Goal: Task Accomplishment & Management: Use online tool/utility

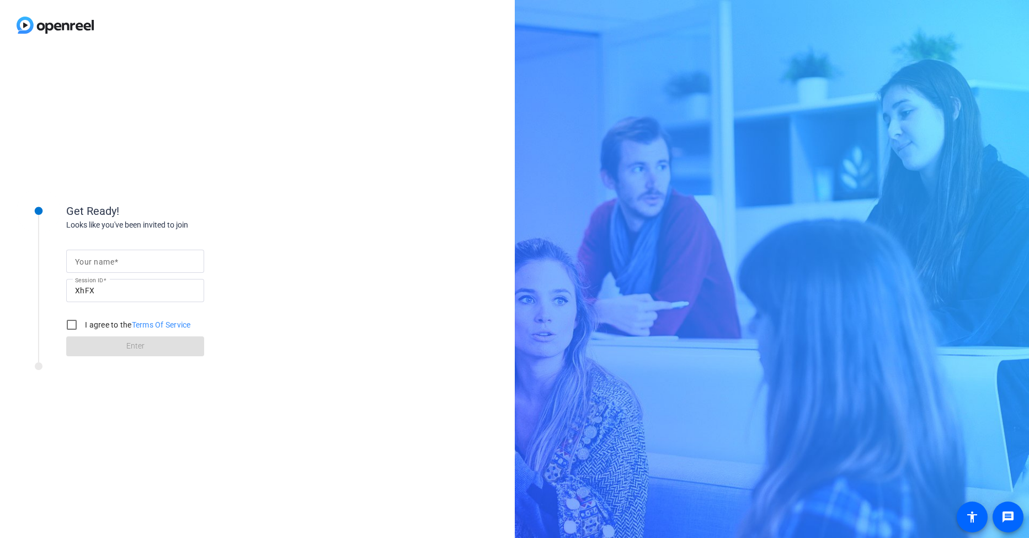
click at [80, 261] on mat-label "Your name" at bounding box center [94, 261] width 39 height 9
click at [80, 261] on input "Your name" at bounding box center [135, 260] width 120 height 13
type input "l"
type input "[PERSON_NAME]"
click at [310, 131] on div "Get Ready! Looks like you've been invited to join Your name [PERSON_NAME] Sessi…" at bounding box center [257, 293] width 515 height 487
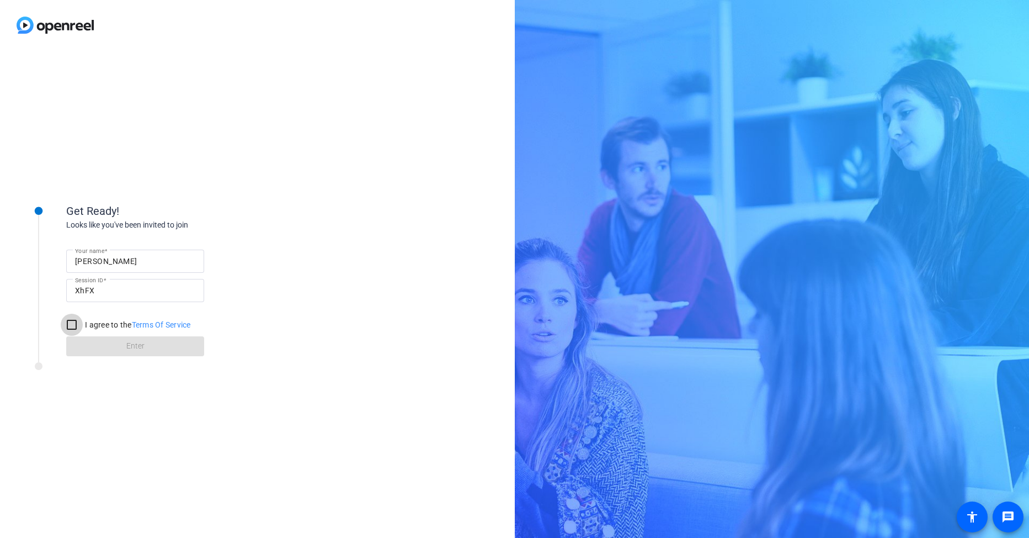
click at [68, 328] on input "I agree to the Terms Of Service" at bounding box center [72, 324] width 22 height 22
checkbox input "true"
click at [95, 352] on span at bounding box center [135, 346] width 138 height 26
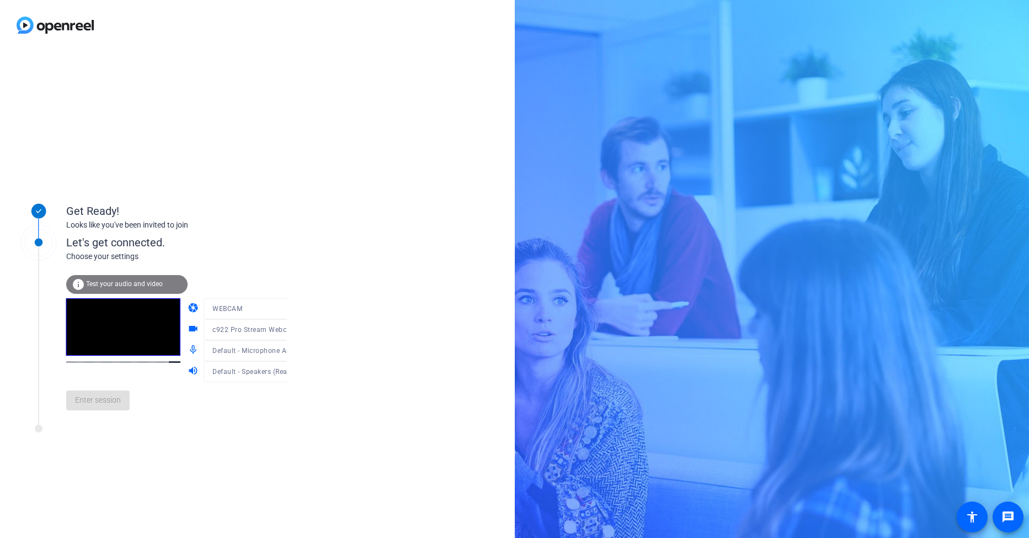
click at [136, 288] on div "info Test your audio and video" at bounding box center [126, 284] width 121 height 19
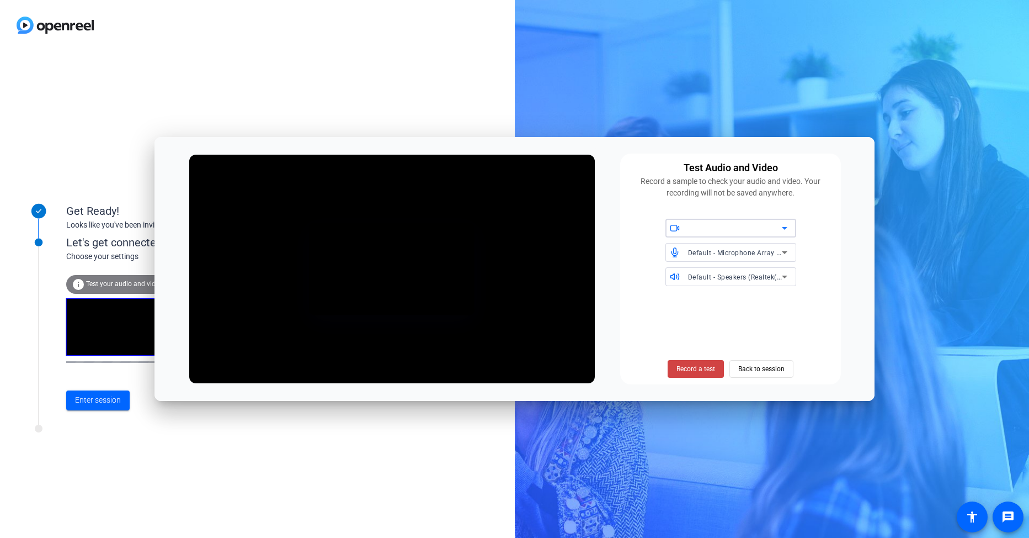
click at [763, 225] on div at bounding box center [735, 227] width 94 height 13
click at [822, 226] on div at bounding box center [514, 269] width 1029 height 538
click at [861, 301] on div "Test Audio and Video Record a sample to check your audio and video. Your record…" at bounding box center [515, 269] width 721 height 264
click at [764, 374] on span "Back to session" at bounding box center [761, 368] width 46 height 21
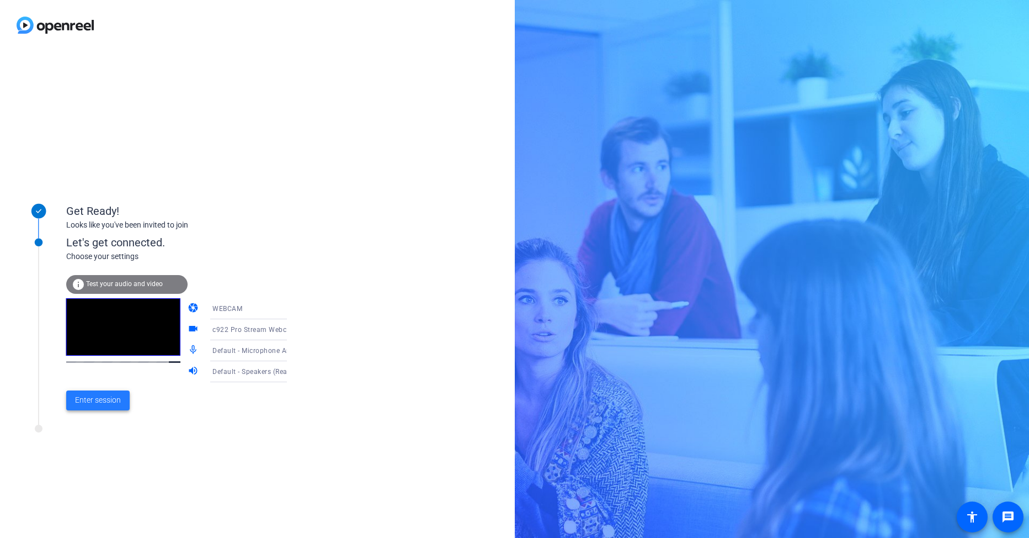
click at [91, 404] on span "Enter session" at bounding box center [98, 400] width 46 height 12
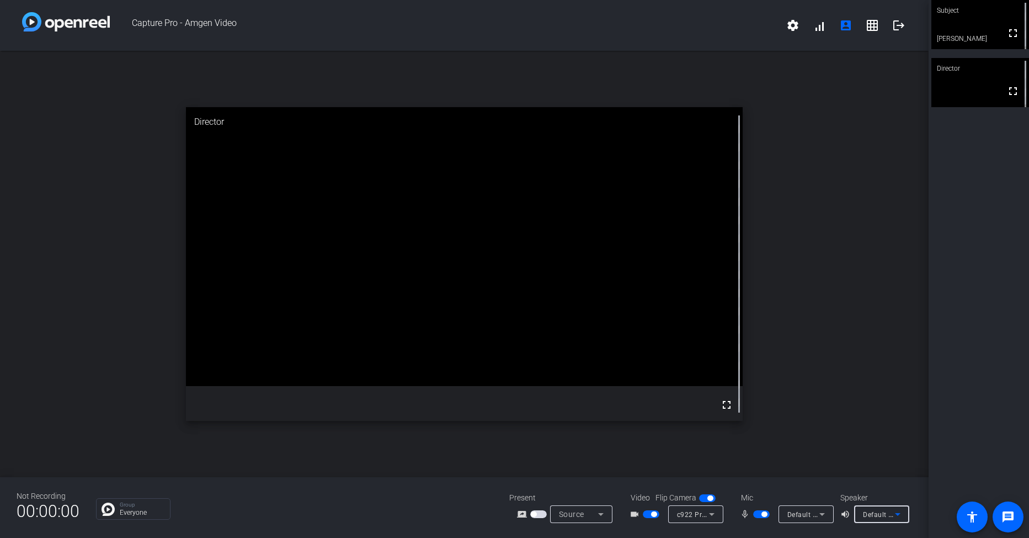
click at [865, 517] on span "Default - Speakers (Realtek(R) Audio)" at bounding box center [922, 513] width 119 height 9
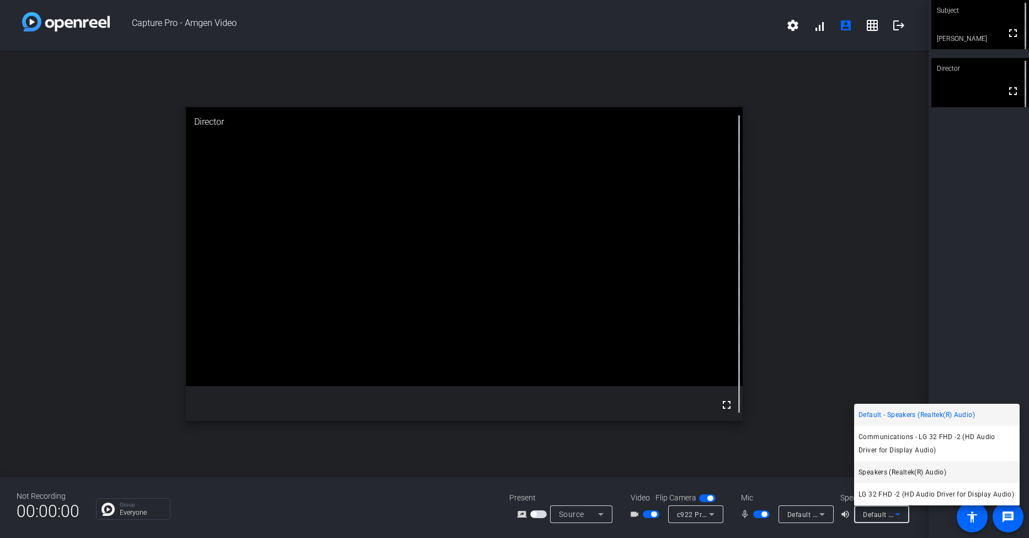
click at [914, 476] on span "Speakers (Realtek(R) Audio)" at bounding box center [903, 471] width 88 height 13
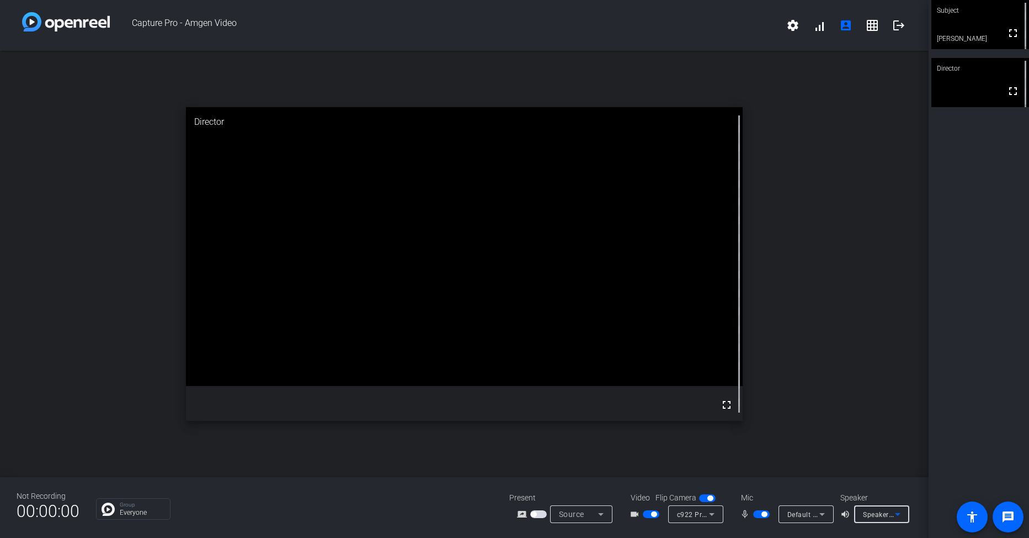
click at [892, 510] on icon at bounding box center [897, 513] width 13 height 13
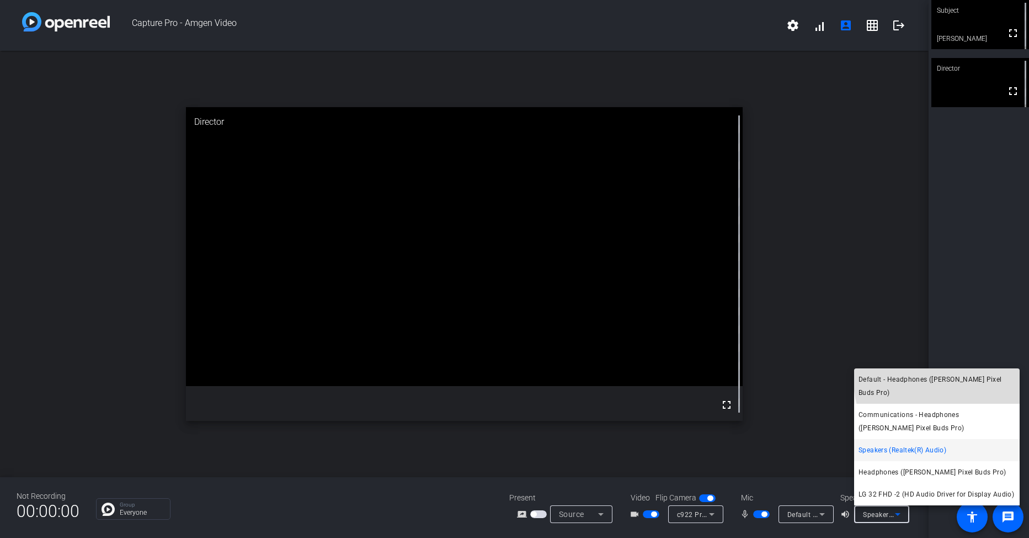
click at [945, 394] on span "Default - Headphones ([PERSON_NAME] Pixel Buds Pro)" at bounding box center [937, 386] width 157 height 26
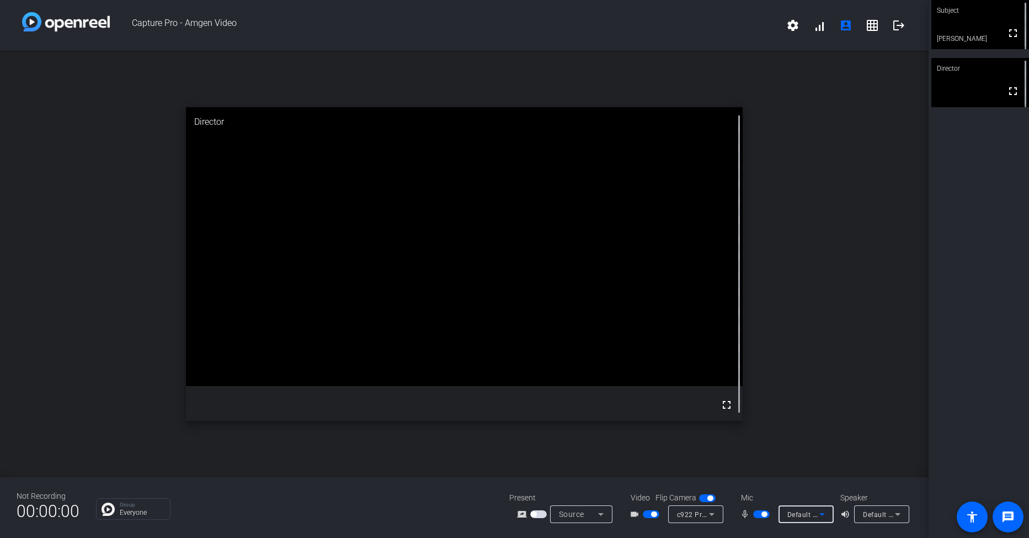
click at [818, 515] on icon at bounding box center [822, 513] width 13 height 13
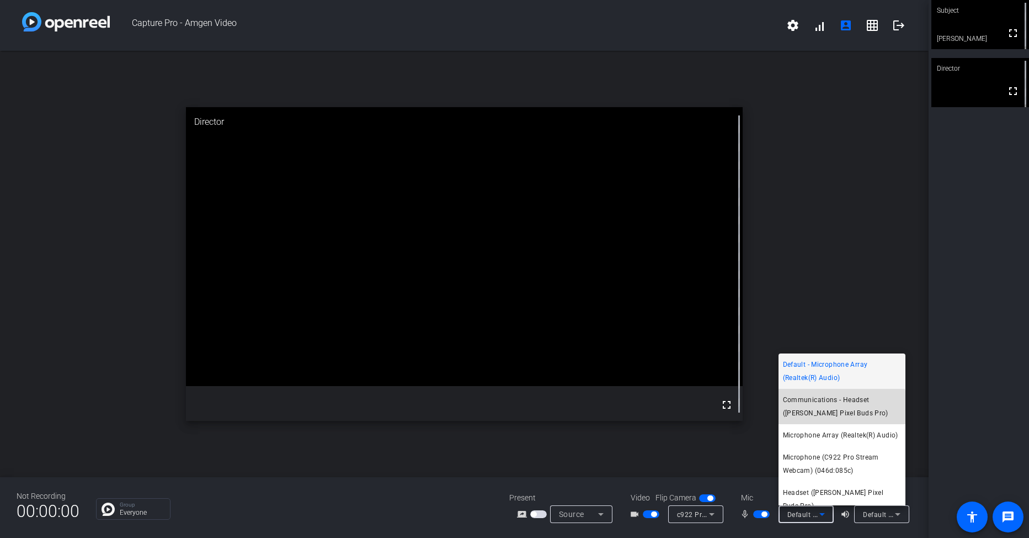
click at [833, 410] on span "Communications - Headset ([PERSON_NAME] Pixel Buds Pro)" at bounding box center [842, 406] width 118 height 26
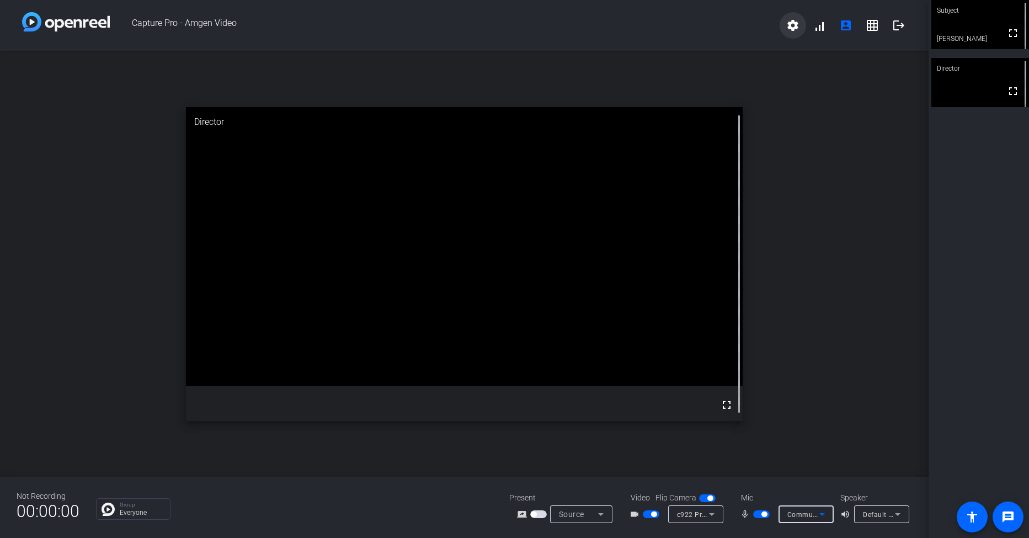
click at [799, 22] on mat-icon "settings" at bounding box center [792, 25] width 13 height 13
click at [725, 25] on div at bounding box center [514, 269] width 1029 height 538
click at [886, 515] on span "Default - Headphones ([PERSON_NAME] Pixel Buds Pro)" at bounding box center [953, 513] width 180 height 9
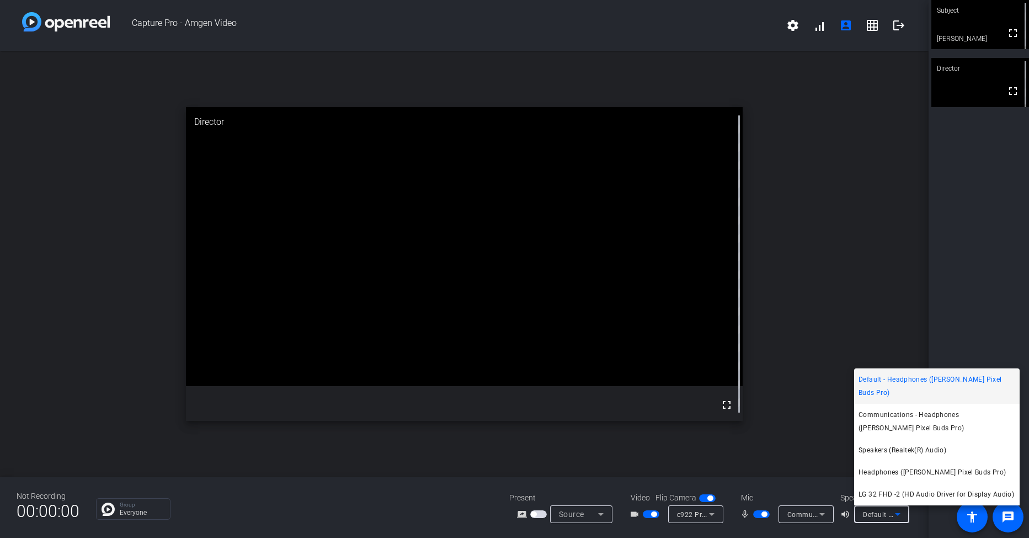
drag, startPoint x: 973, startPoint y: 323, endPoint x: 955, endPoint y: 327, distance: 18.2
click at [970, 323] on div at bounding box center [514, 269] width 1029 height 538
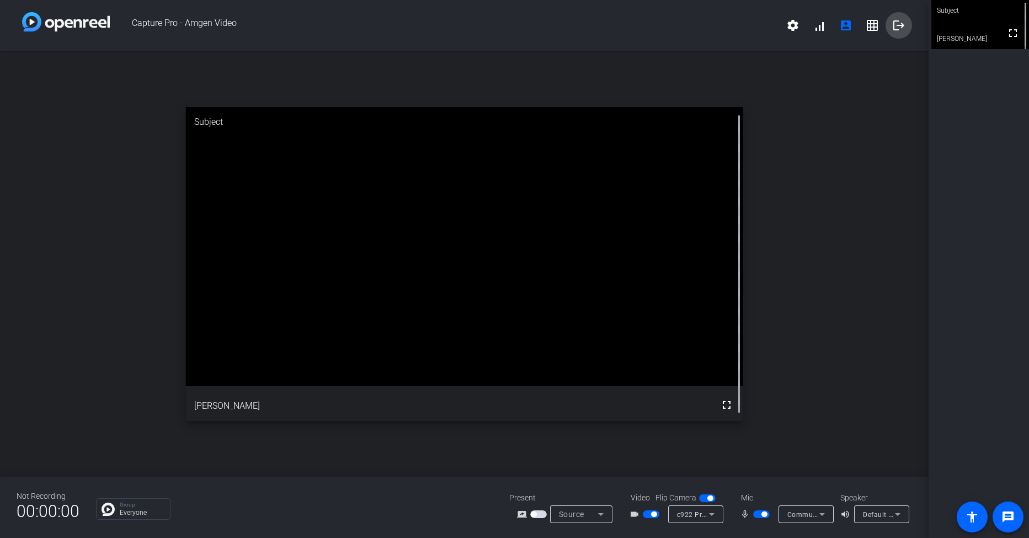
click at [900, 21] on mat-icon "logout" at bounding box center [898, 25] width 13 height 13
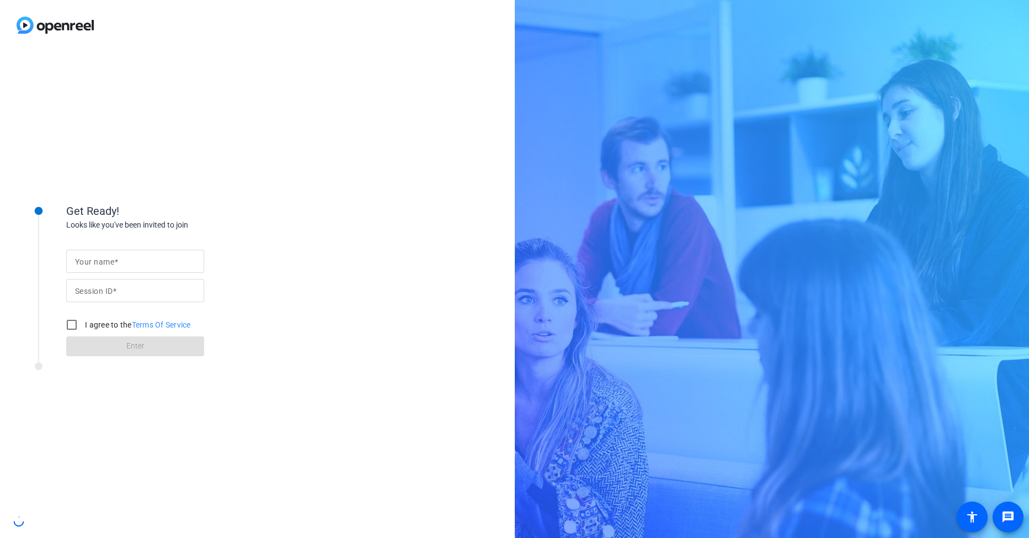
click at [150, 262] on input "Your name" at bounding box center [135, 260] width 120 height 13
type input "[PERSON_NAME]"
type input "XhFX"
click at [70, 324] on input "I agree to the Terms Of Service" at bounding box center [72, 324] width 22 height 22
checkbox input "true"
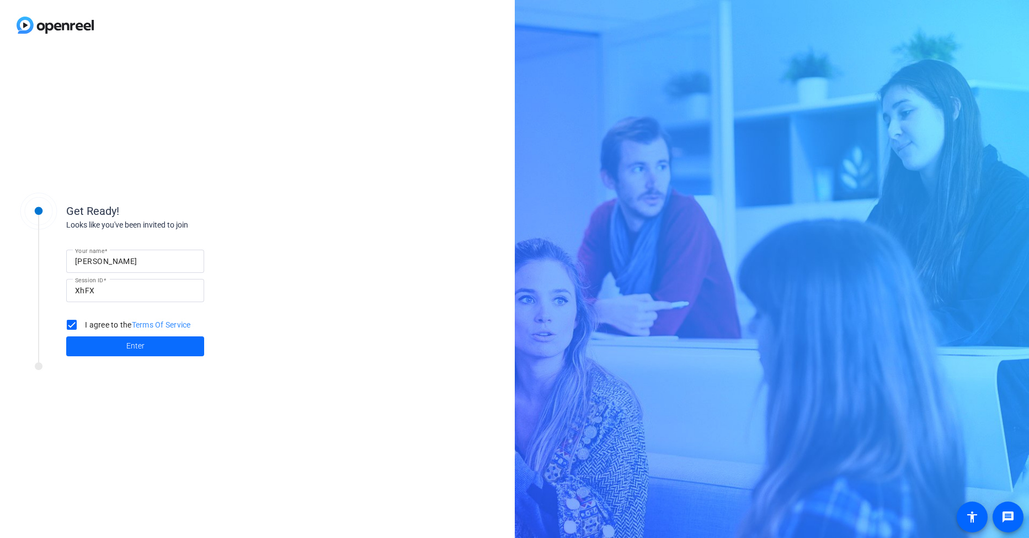
click at [106, 347] on span at bounding box center [135, 346] width 138 height 26
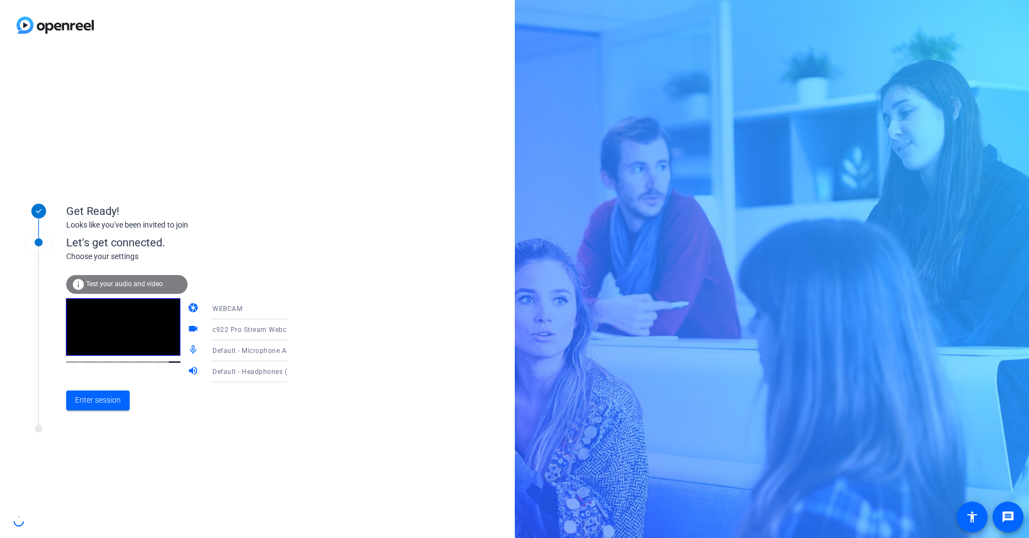
click at [267, 356] on div "Default - Microphone Array (Realtek(R) Audio)" at bounding box center [253, 350] width 82 height 14
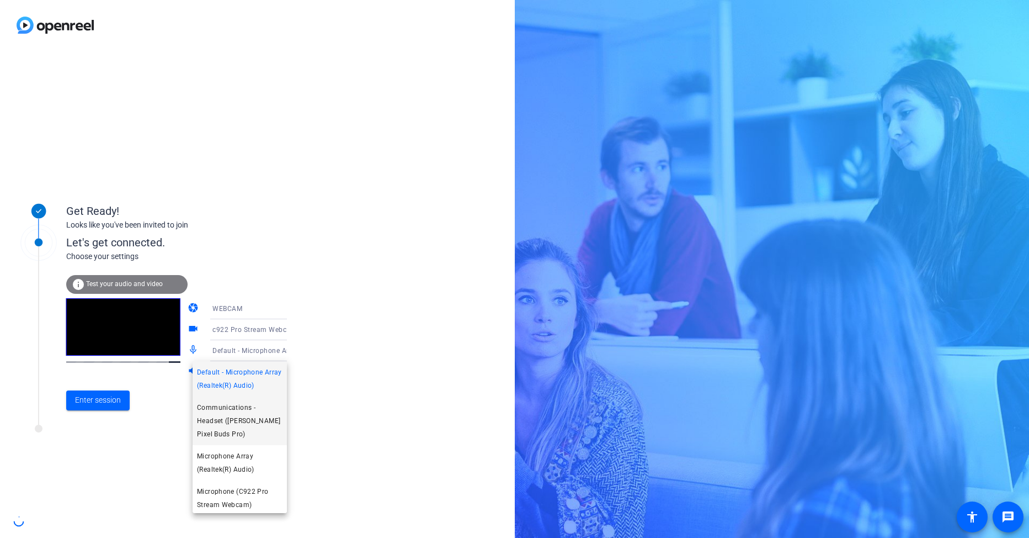
click at [255, 429] on span "Communications - Headset ([PERSON_NAME] Pixel Buds Pro)" at bounding box center [240, 421] width 86 height 40
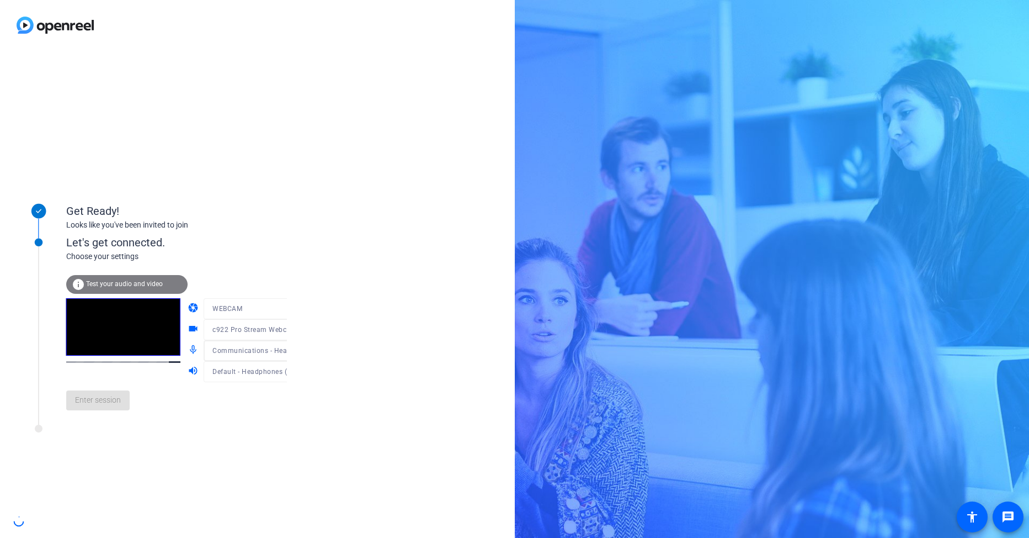
click at [263, 373] on mat-form-field "Default - Headphones ([PERSON_NAME] Pixel Buds Pro)" at bounding box center [256, 371] width 105 height 21
click at [143, 280] on span "Test your audio and video" at bounding box center [124, 284] width 77 height 8
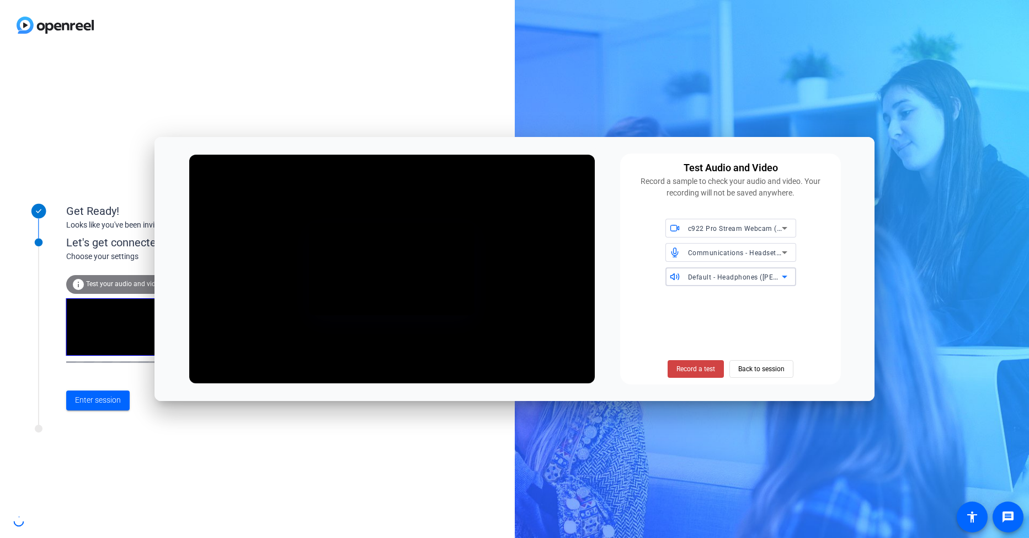
click at [745, 280] on span "Default - Headphones ([PERSON_NAME] Pixel Buds Pro)" at bounding box center [778, 276] width 180 height 9
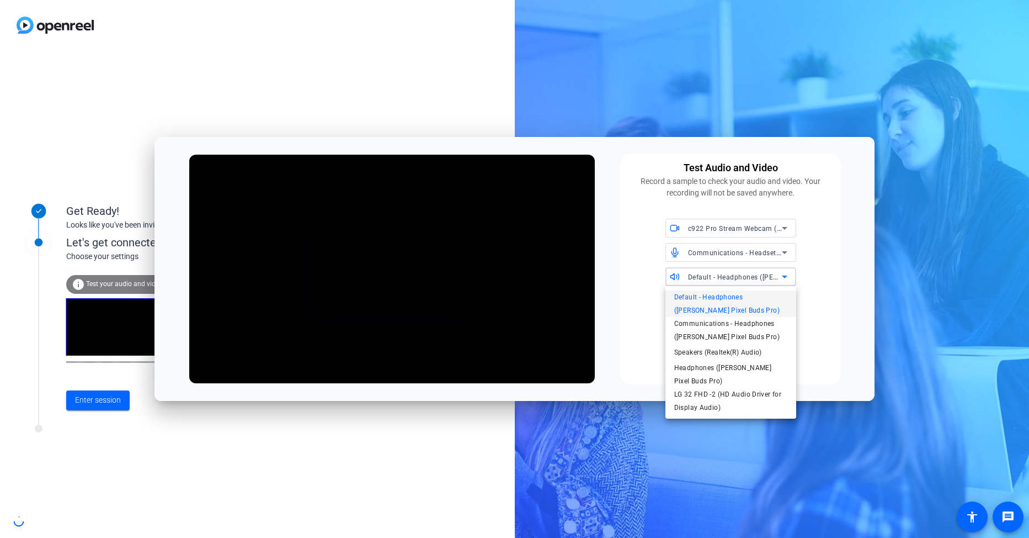
click at [834, 258] on div at bounding box center [514, 269] width 1029 height 538
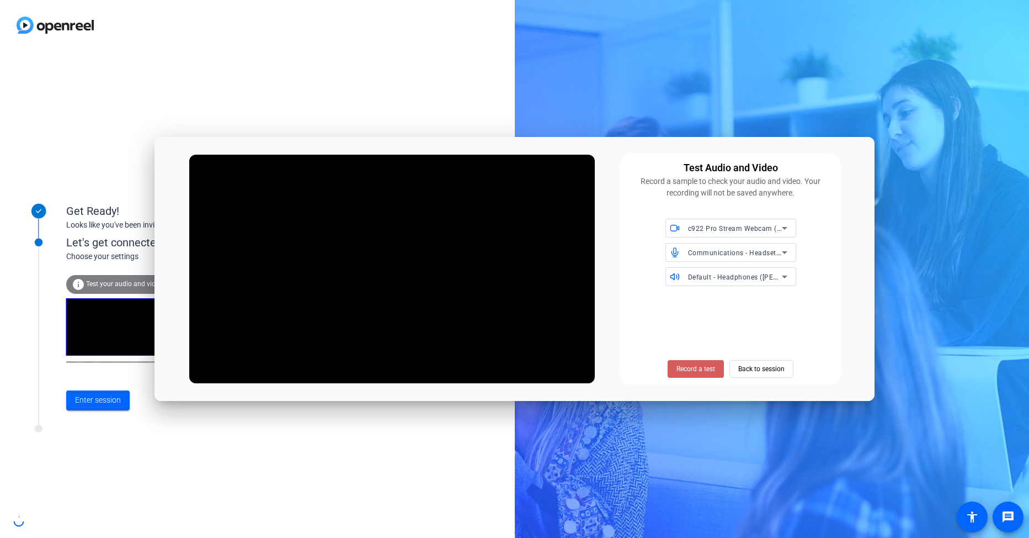
click at [716, 369] on span at bounding box center [696, 368] width 56 height 26
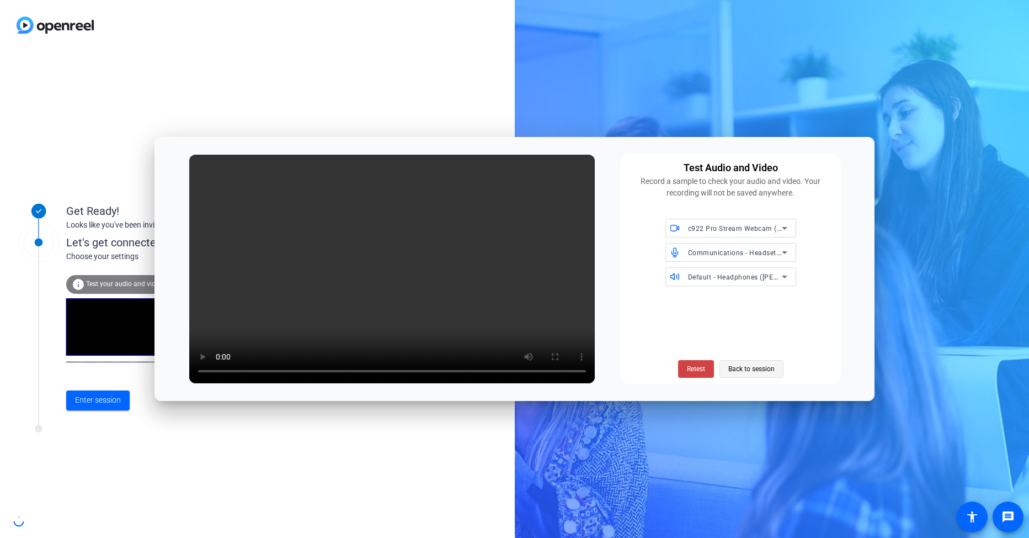
click at [769, 371] on span "Back to session" at bounding box center [752, 368] width 46 height 21
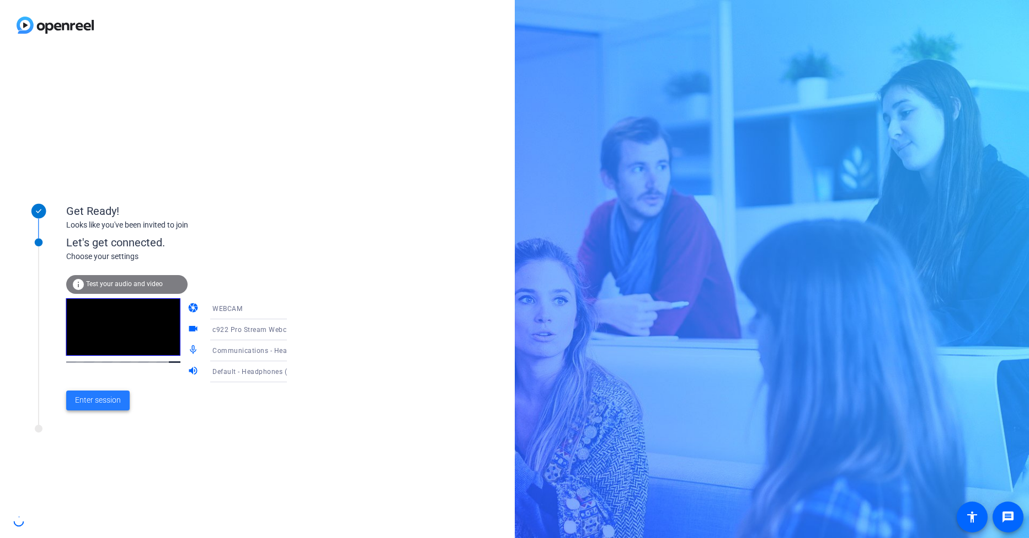
click at [102, 407] on span at bounding box center [97, 400] width 63 height 26
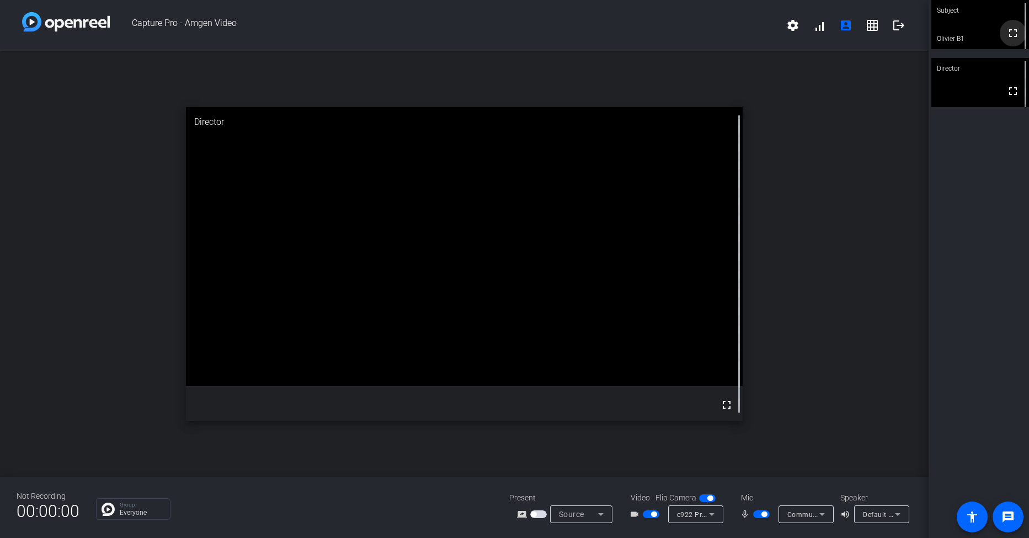
click at [1007, 36] on mat-icon "fullscreen" at bounding box center [1013, 32] width 13 height 13
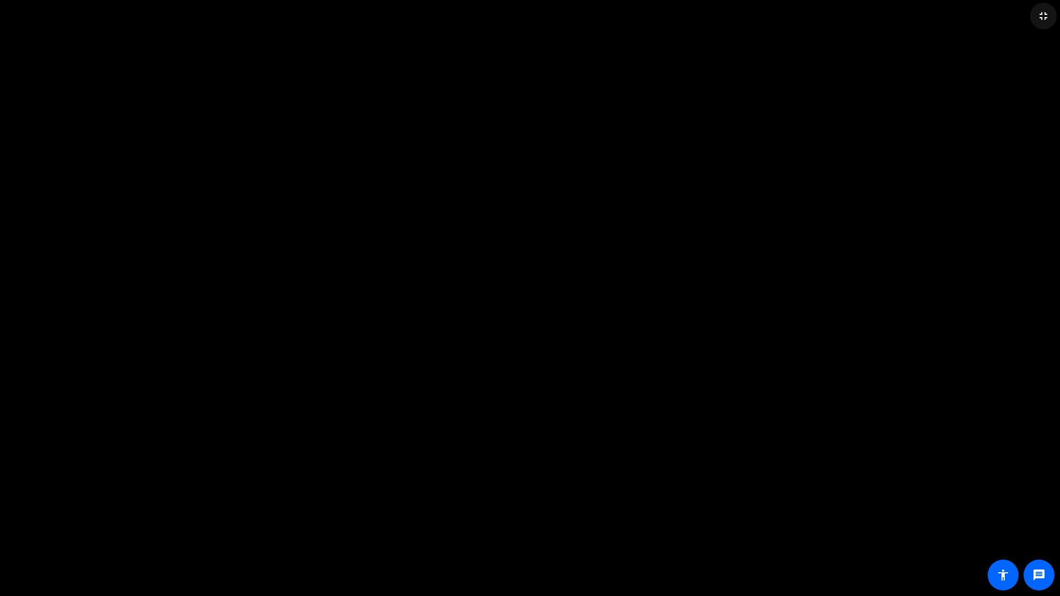
click at [1029, 14] on mat-icon "fullscreen_exit" at bounding box center [1043, 15] width 13 height 13
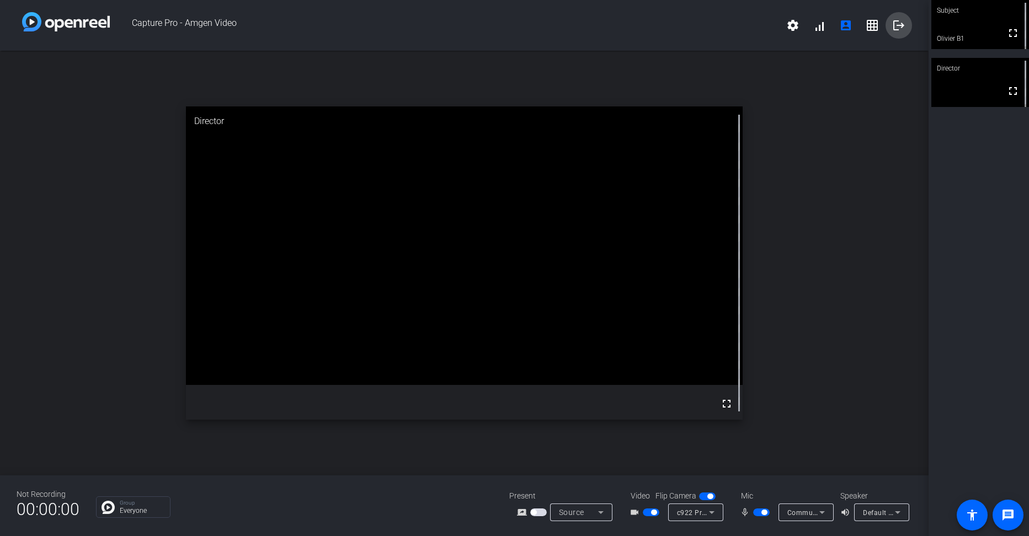
click at [896, 25] on mat-icon "logout" at bounding box center [898, 25] width 13 height 13
